Goal: Find specific page/section: Find specific page/section

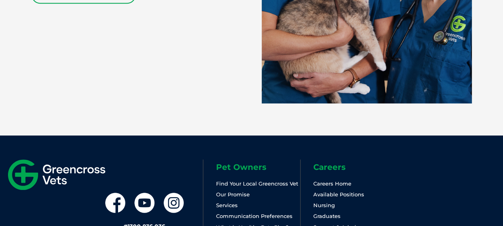
scroll to position [1810, 0]
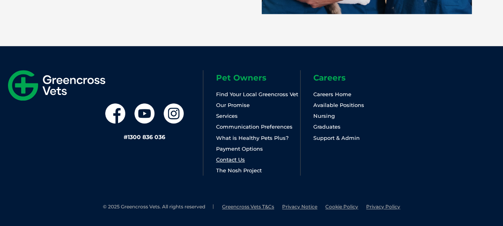
click at [231, 160] on link "Contact Us" at bounding box center [230, 159] width 29 height 6
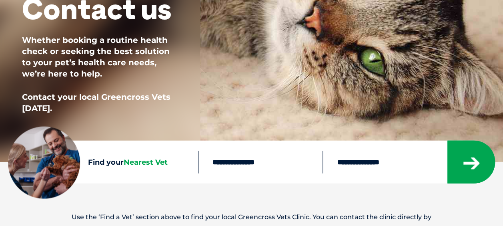
scroll to position [200, 0]
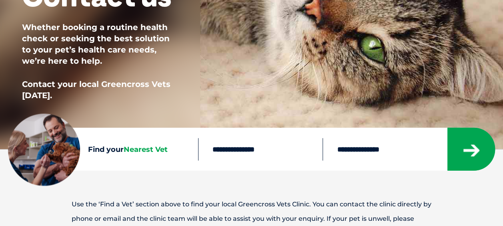
click at [252, 149] on input "text" at bounding box center [260, 149] width 125 height 22
type input "****"
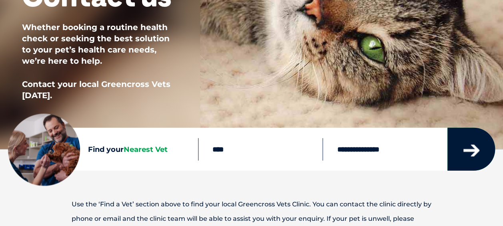
click at [453, 141] on button "submit" at bounding box center [471, 149] width 48 height 43
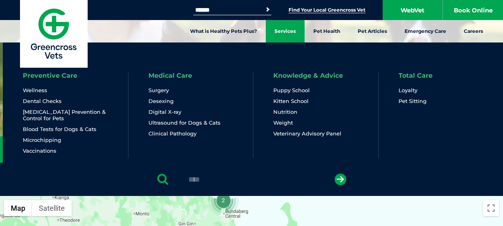
click at [284, 29] on link "Services" at bounding box center [285, 31] width 39 height 22
